Goal: Transaction & Acquisition: Purchase product/service

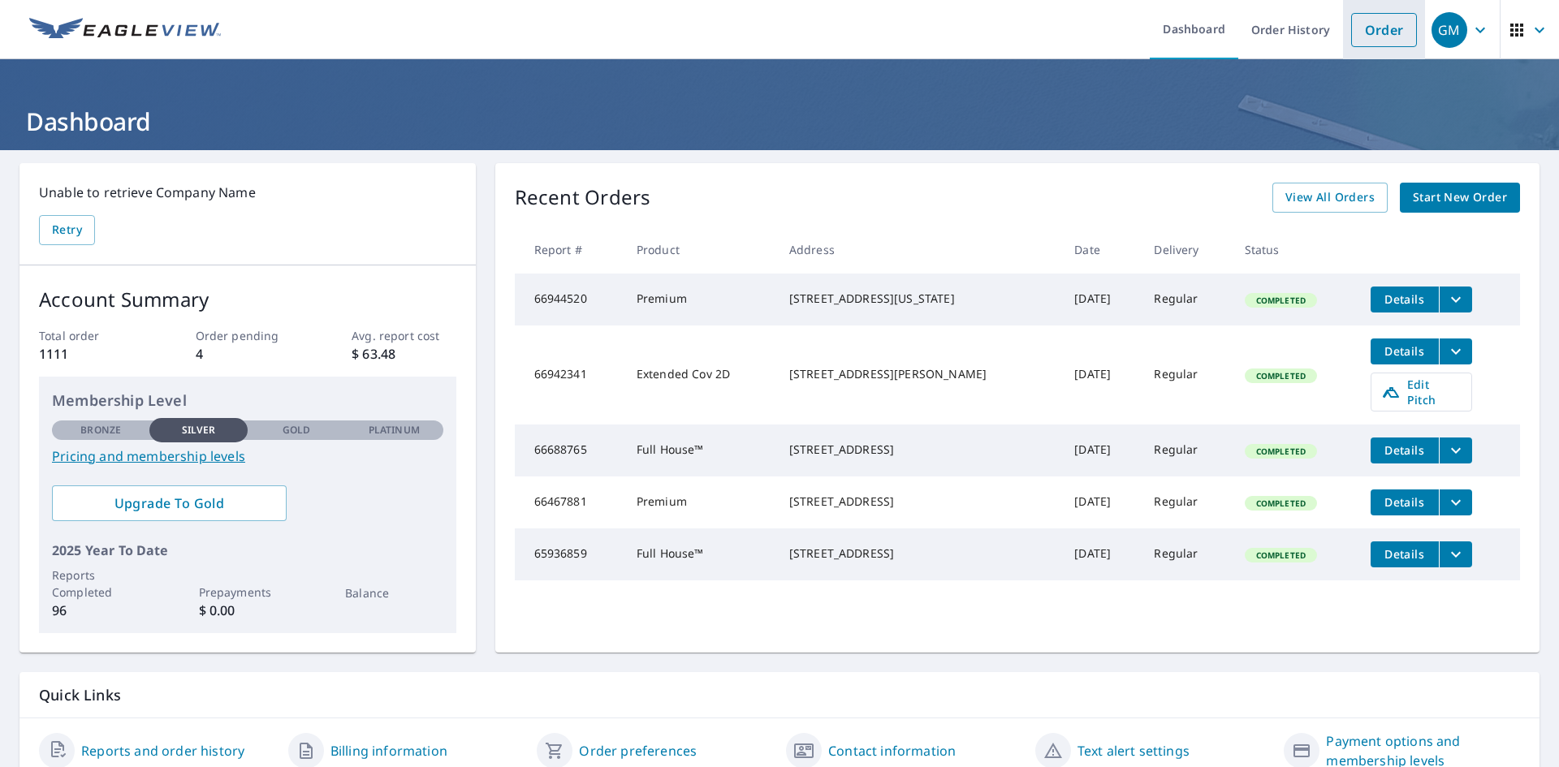
click at [1362, 37] on link "Order" at bounding box center [1384, 30] width 66 height 34
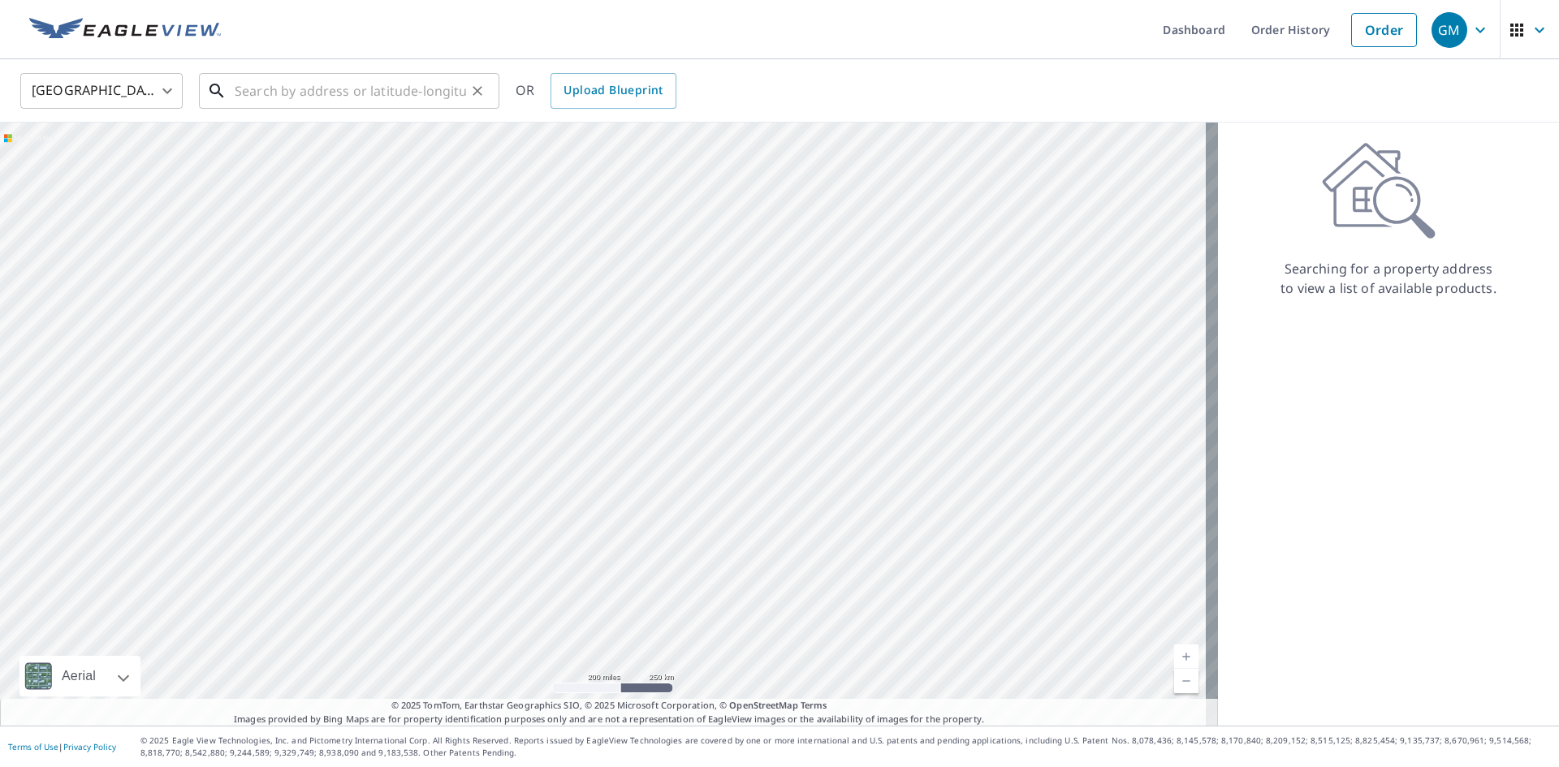
click at [347, 94] on input "text" at bounding box center [350, 90] width 231 height 45
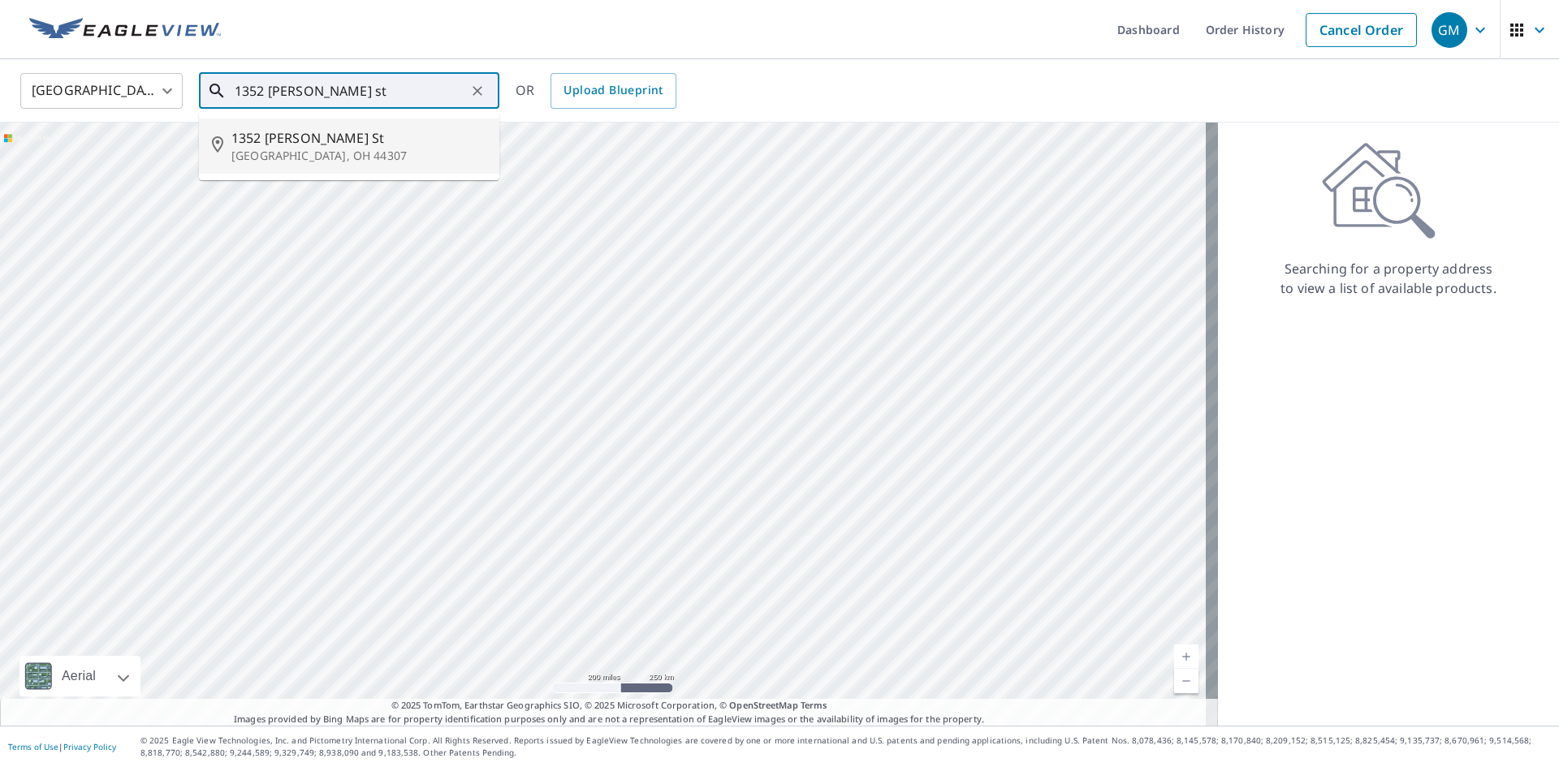
click at [299, 131] on span "1352 [PERSON_NAME] St" at bounding box center [358, 137] width 255 height 19
type input "1352 [PERSON_NAME][GEOGRAPHIC_DATA]"
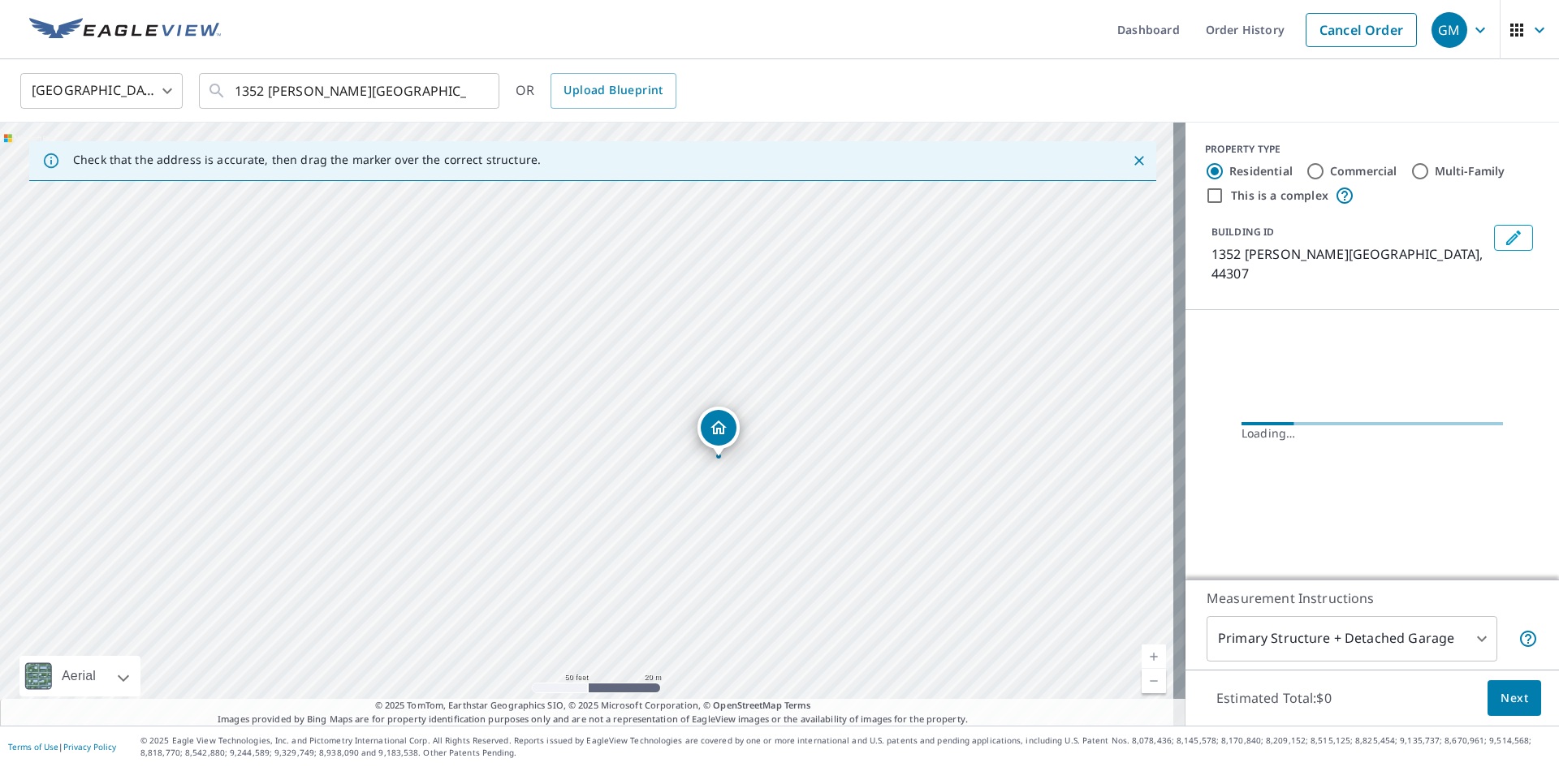
drag, startPoint x: 715, startPoint y: 519, endPoint x: 587, endPoint y: 259, distance: 289.5
click at [587, 259] on div "1352 [PERSON_NAME][GEOGRAPHIC_DATA]" at bounding box center [593, 424] width 1186 height 603
drag, startPoint x: 724, startPoint y: 361, endPoint x: 727, endPoint y: 300, distance: 61.8
click at [727, 300] on div "1352 [PERSON_NAME][GEOGRAPHIC_DATA]" at bounding box center [593, 424] width 1186 height 603
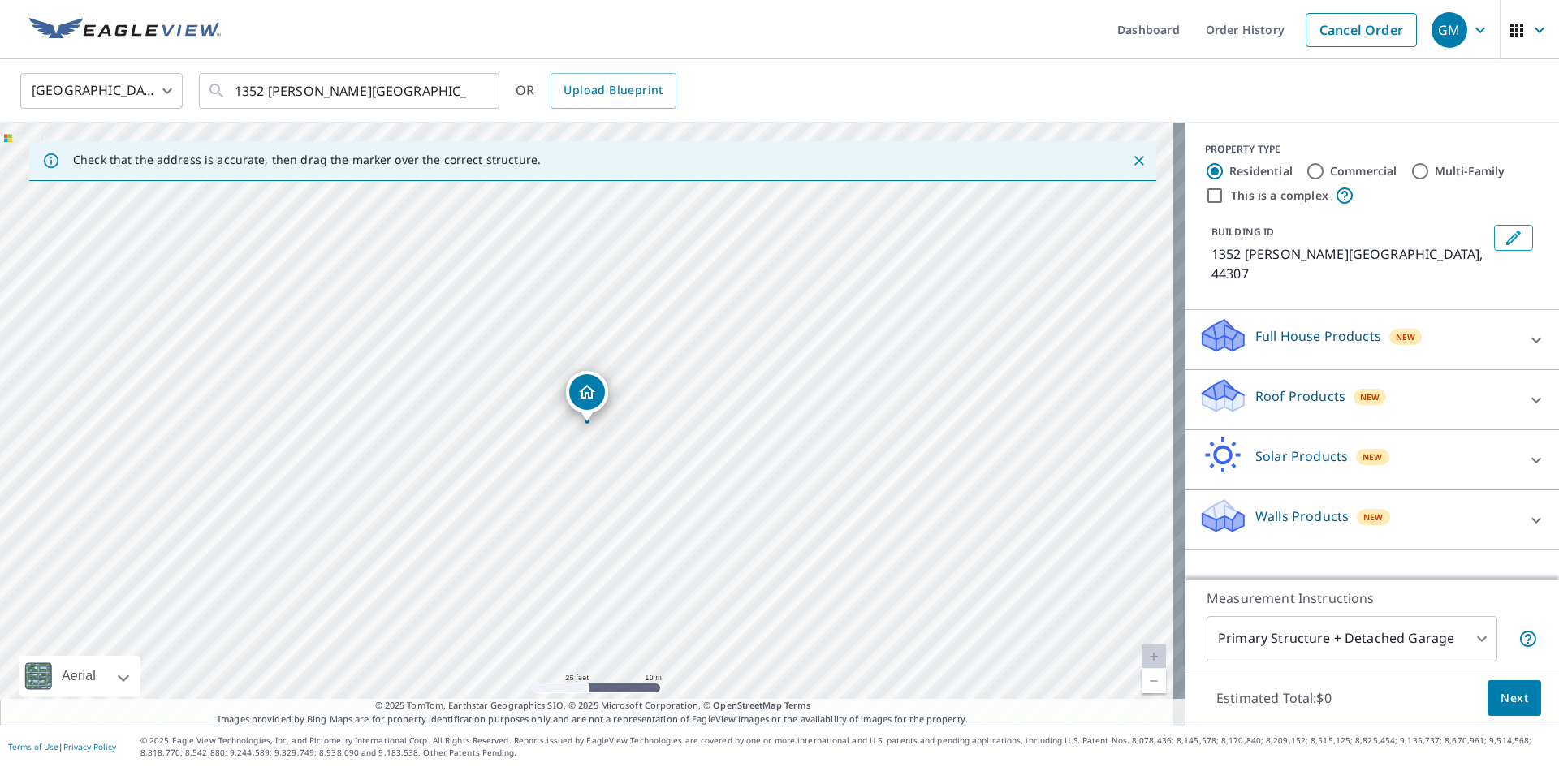
click at [1430, 506] on div "Walls Products New" at bounding box center [1358, 520] width 318 height 46
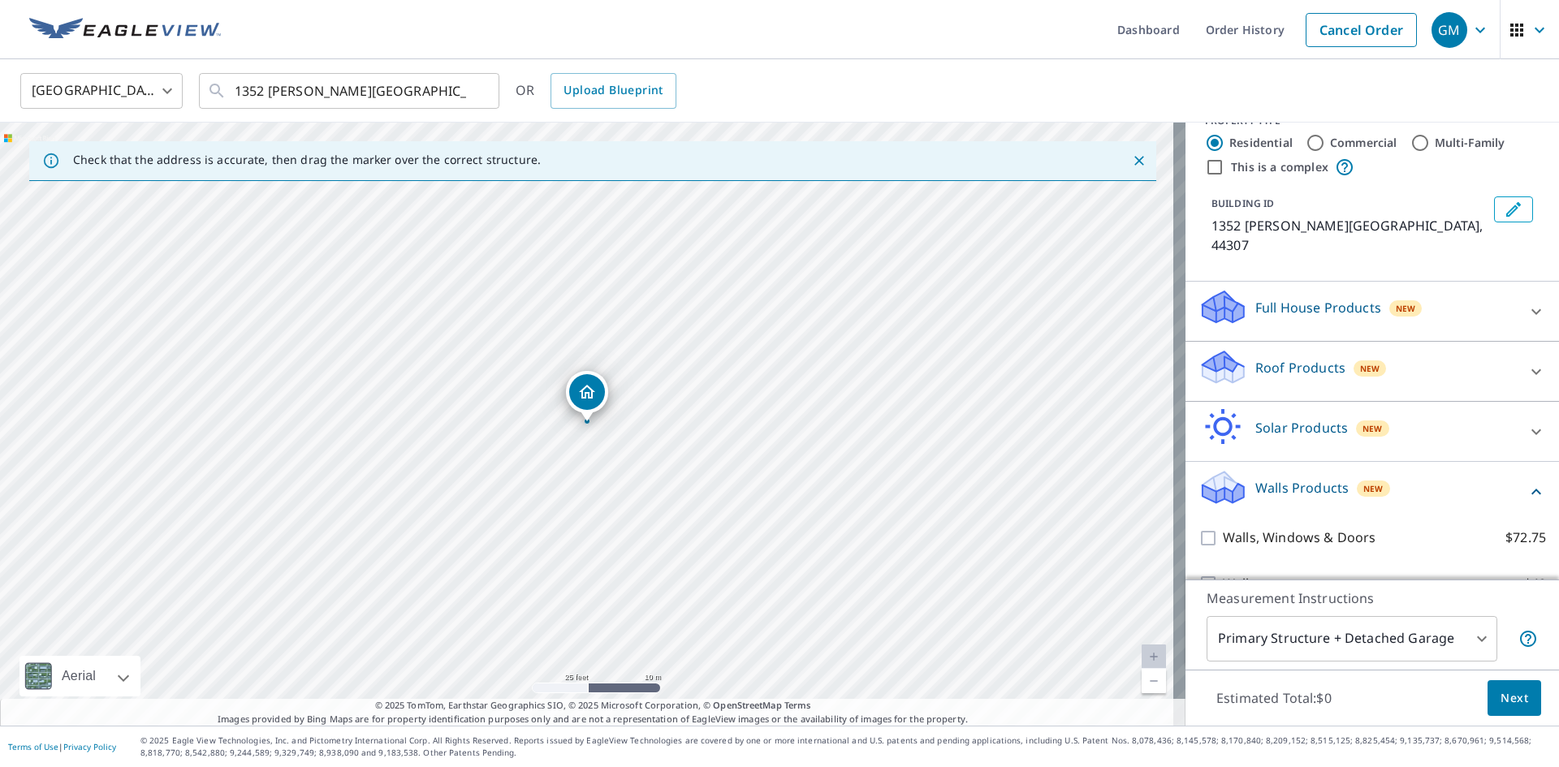
scroll to position [43, 0]
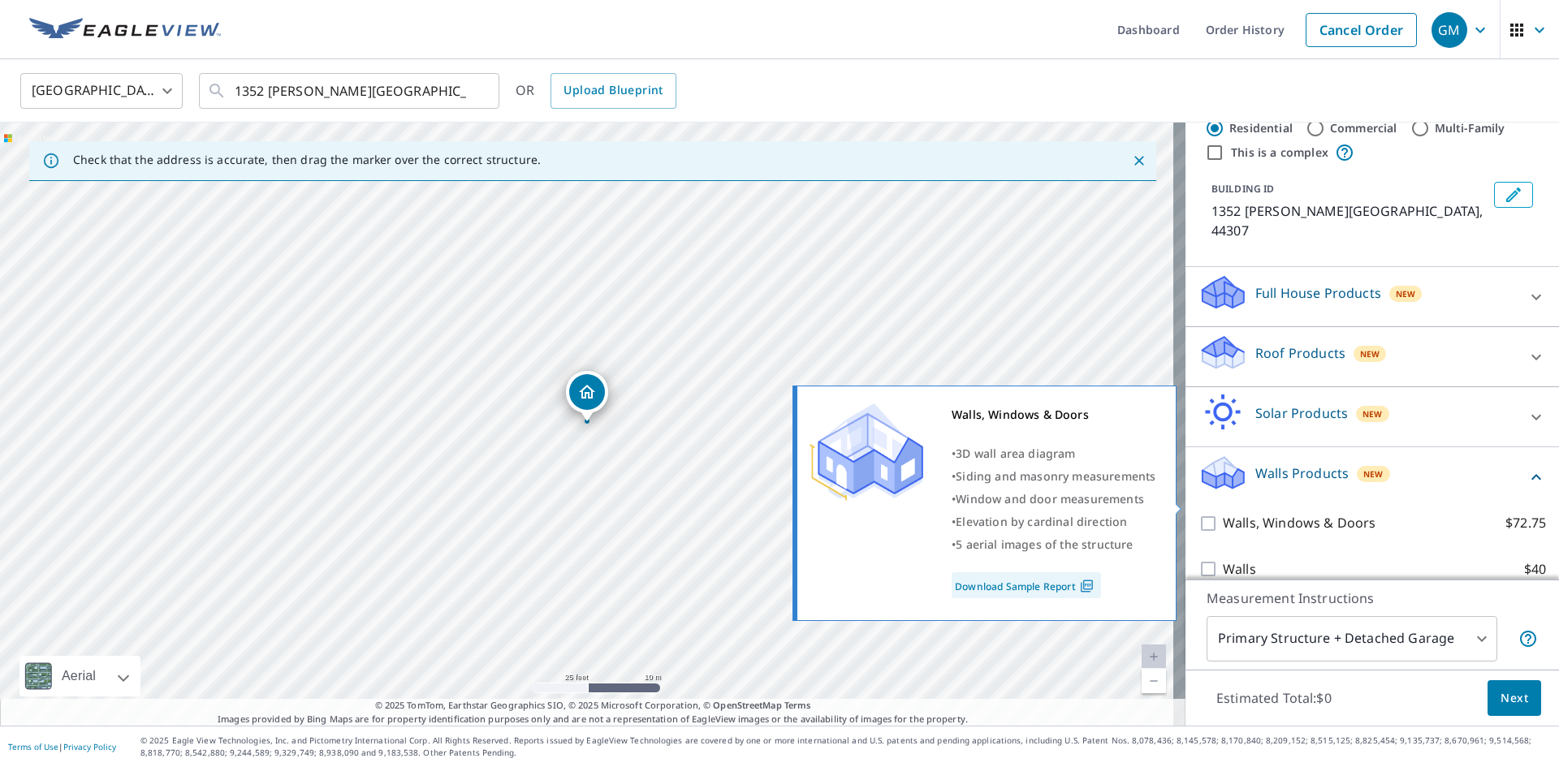
click at [1223, 513] on p "Walls, Windows & Doors" at bounding box center [1299, 523] width 153 height 20
click at [1216, 514] on input "Walls, Windows & Doors $72.75" at bounding box center [1211, 523] width 24 height 19
checkbox input "true"
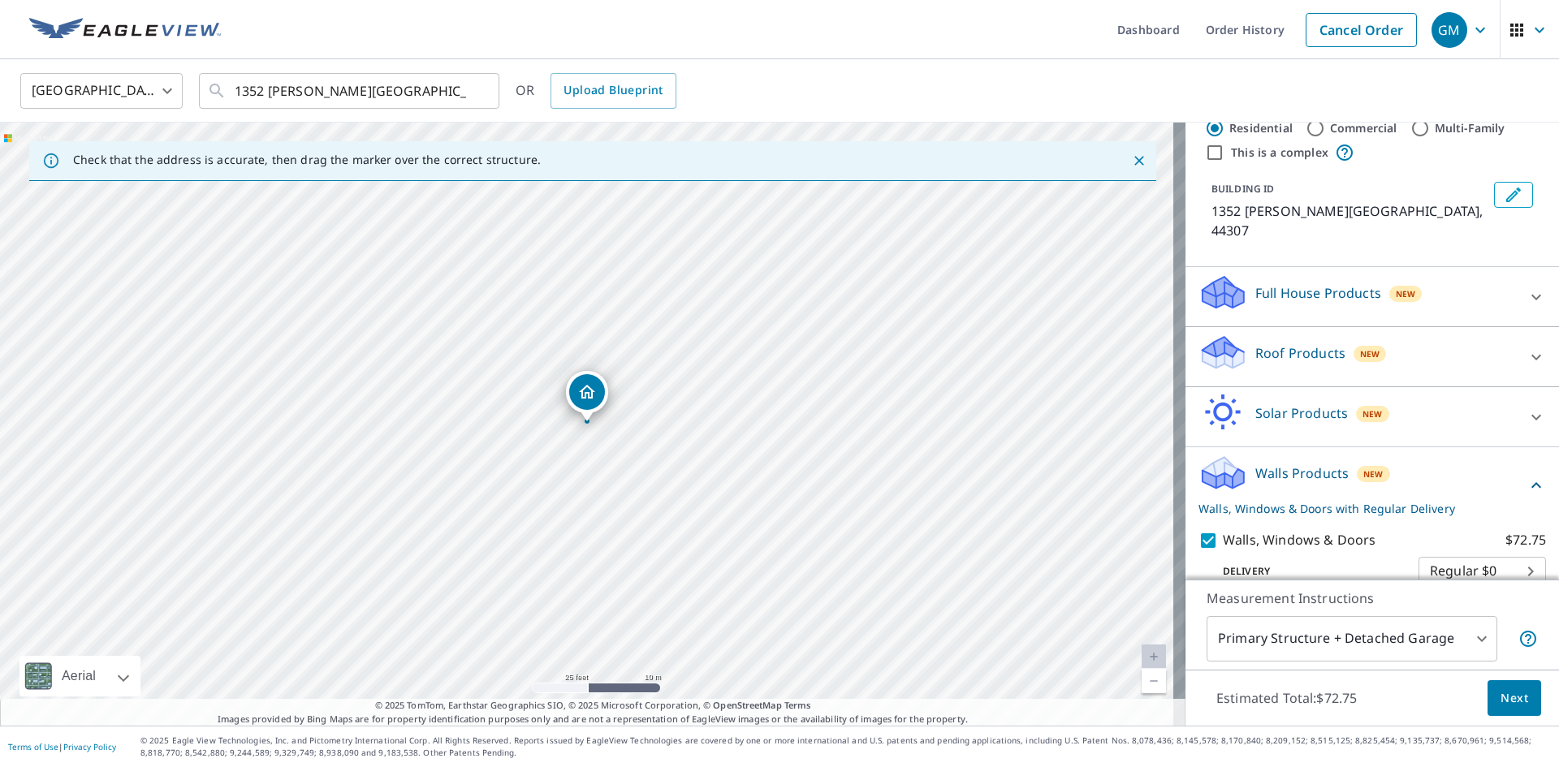
click at [1264, 283] on p "Full House Products" at bounding box center [1319, 292] width 126 height 19
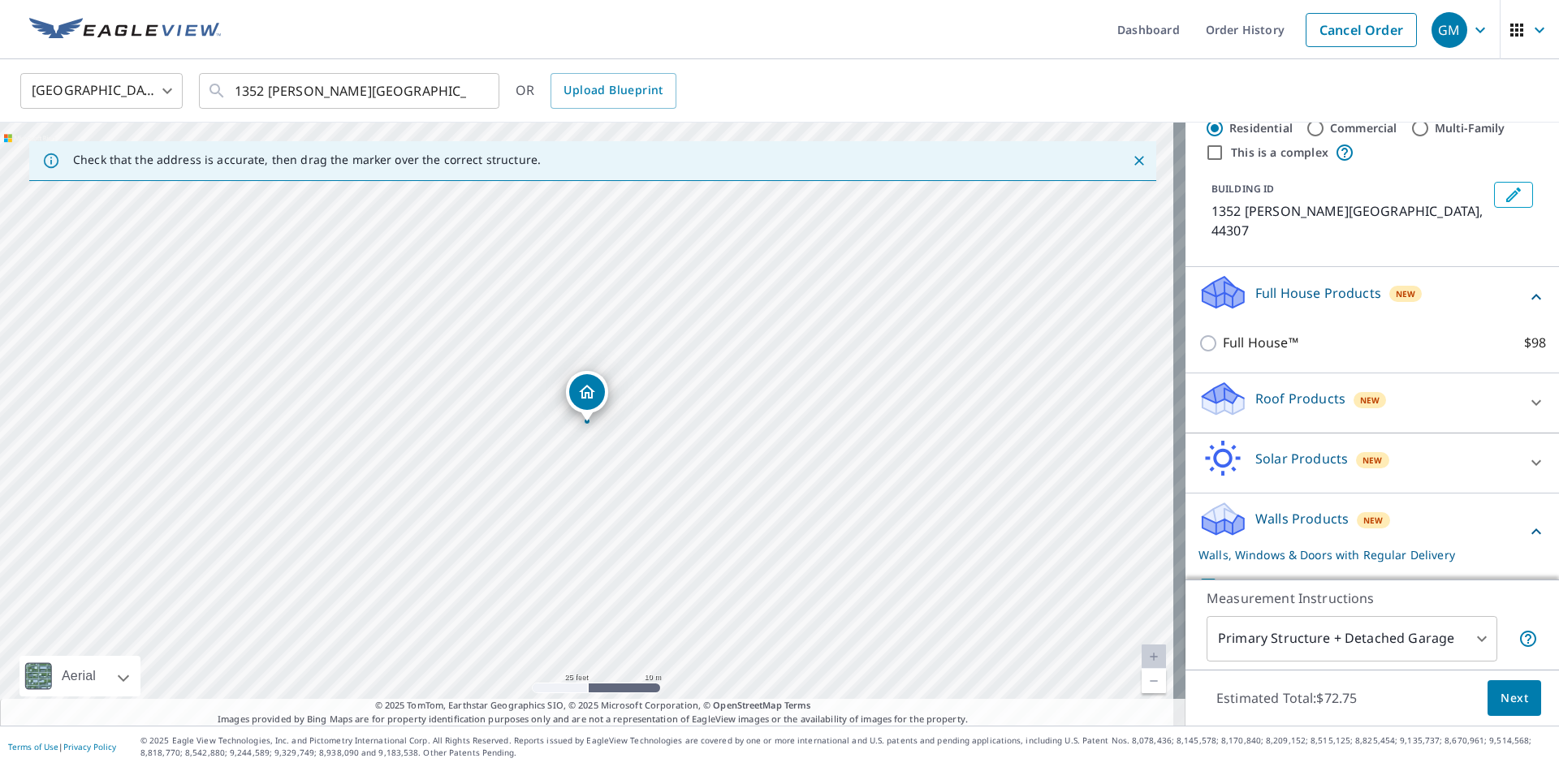
click at [1264, 283] on p "Full House Products" at bounding box center [1319, 292] width 126 height 19
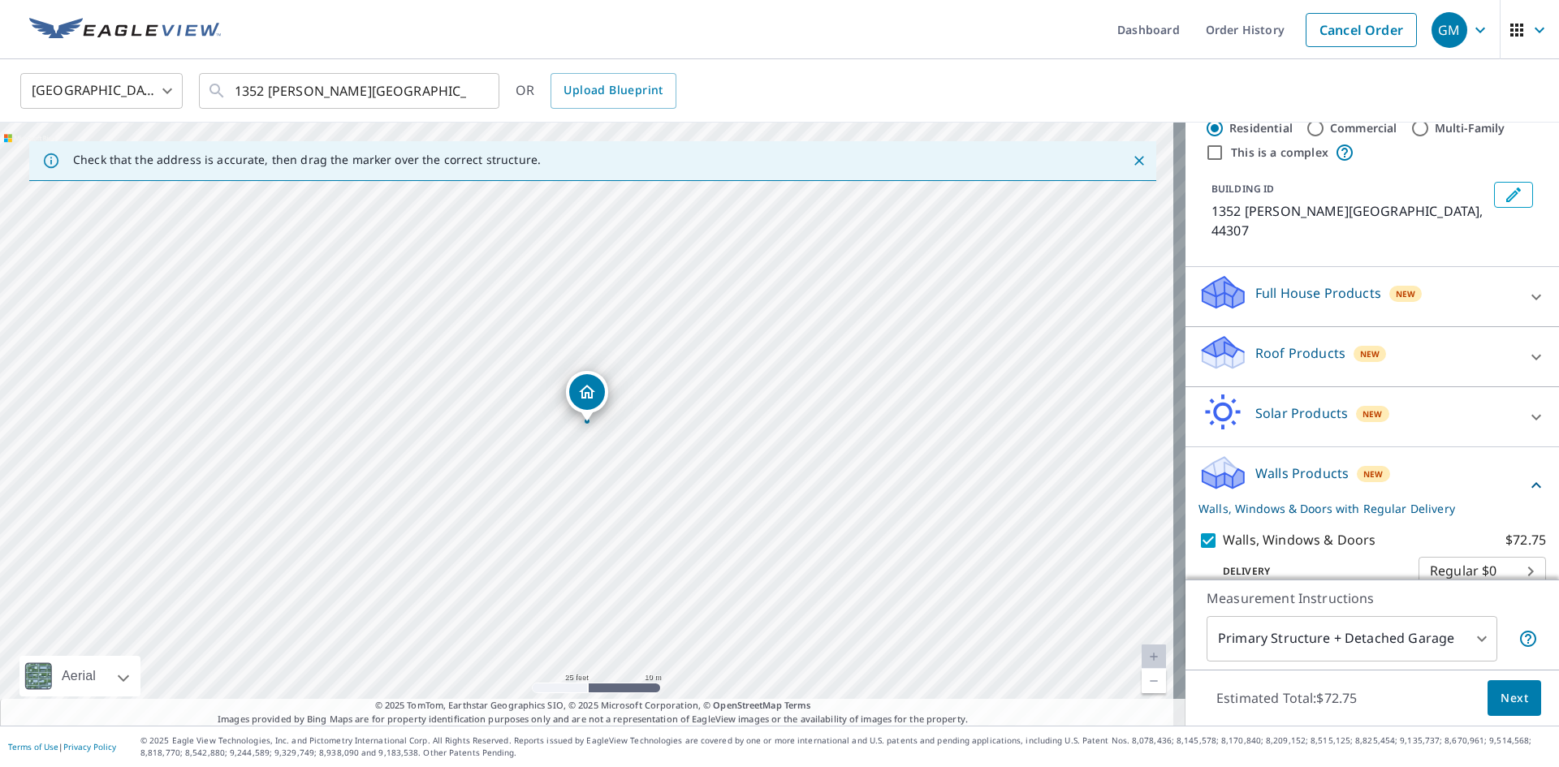
click at [1517, 711] on button "Next" at bounding box center [1515, 699] width 54 height 37
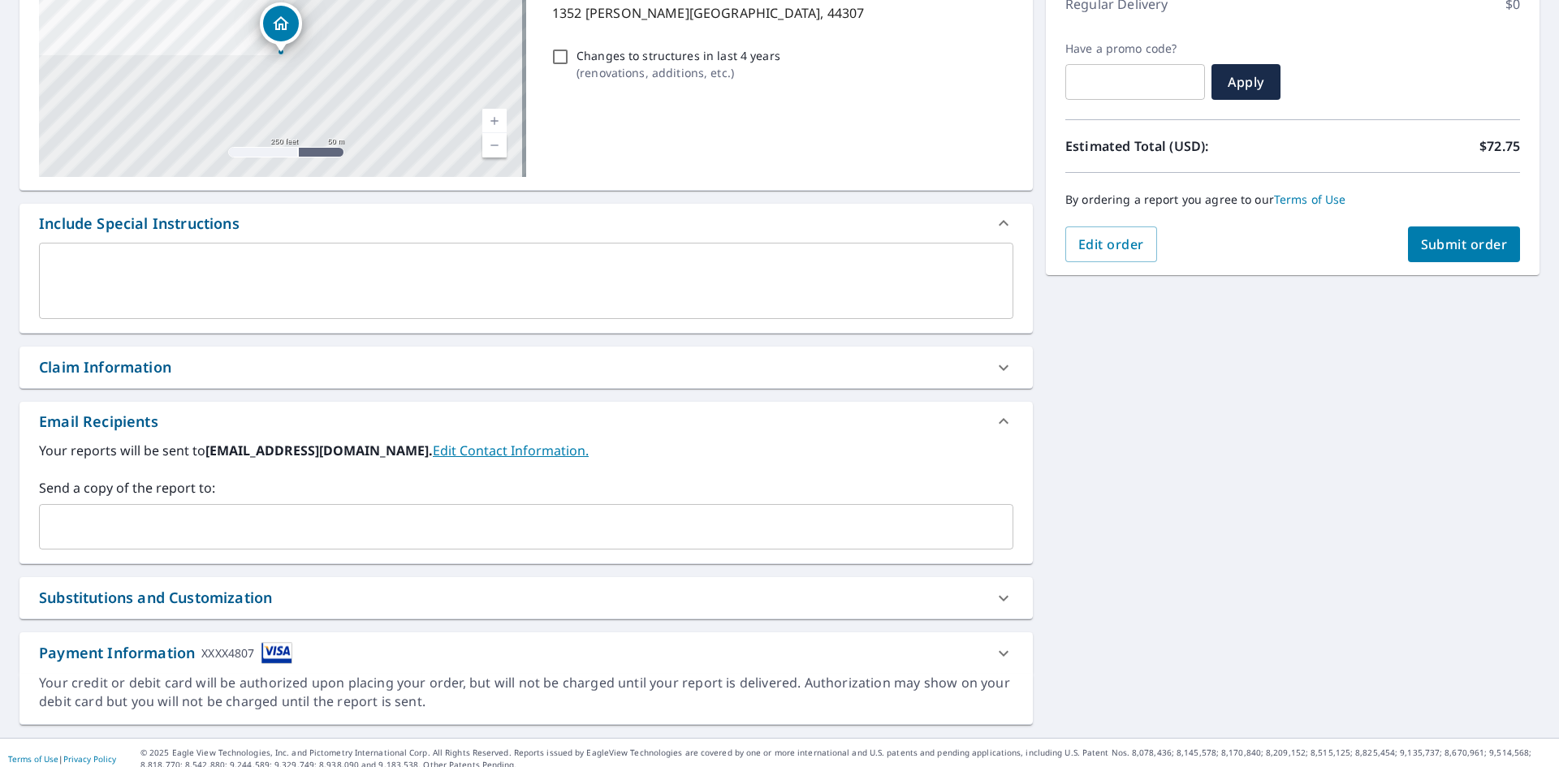
scroll to position [244, 0]
click at [208, 537] on input "text" at bounding box center [514, 526] width 936 height 31
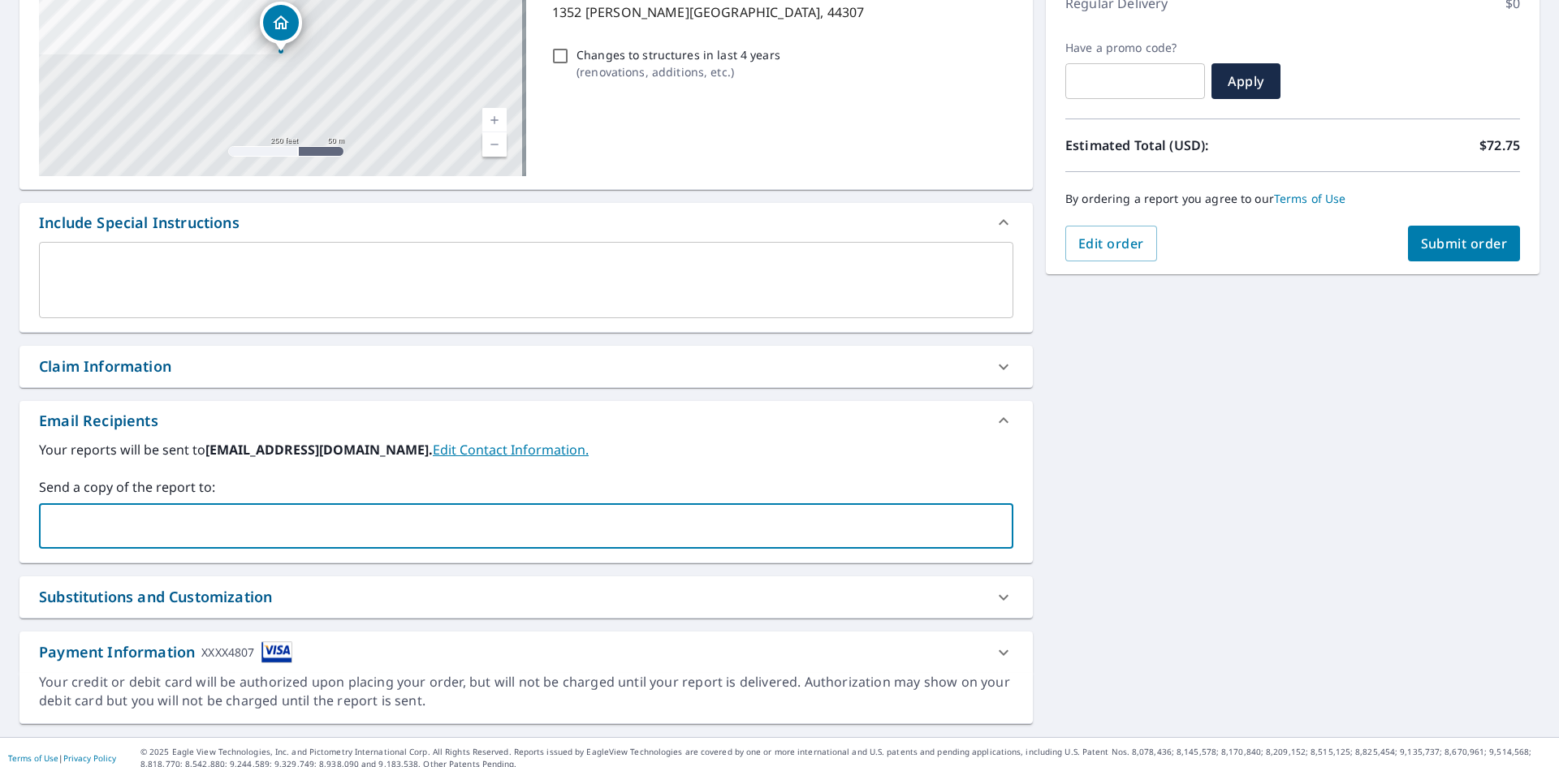
type input "[EMAIL_ADDRESS][DOMAIN_NAME]"
click at [1421, 252] on span "Submit order" at bounding box center [1464, 244] width 87 height 18
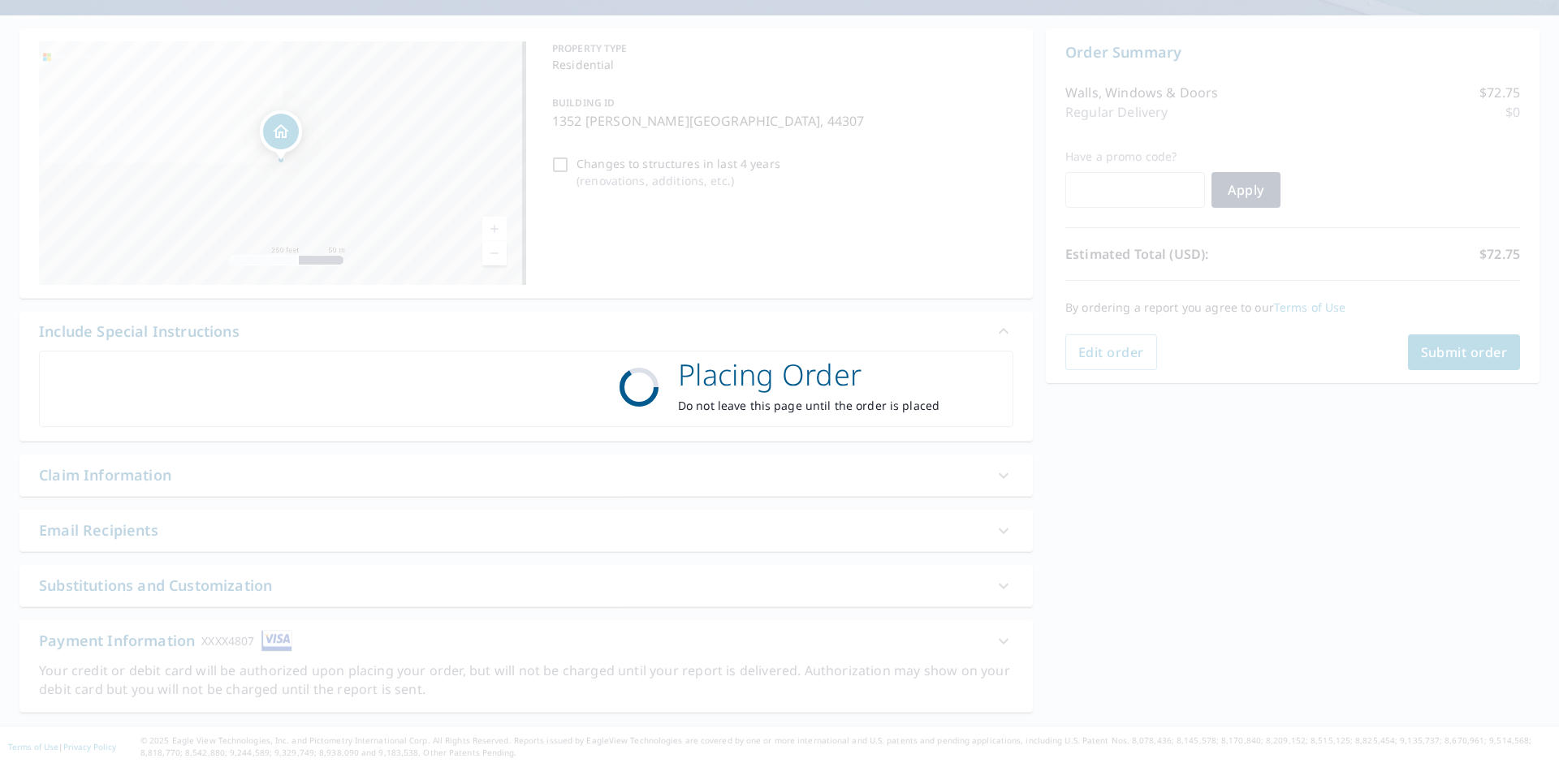
scroll to position [135, 0]
